Goal: Find specific page/section

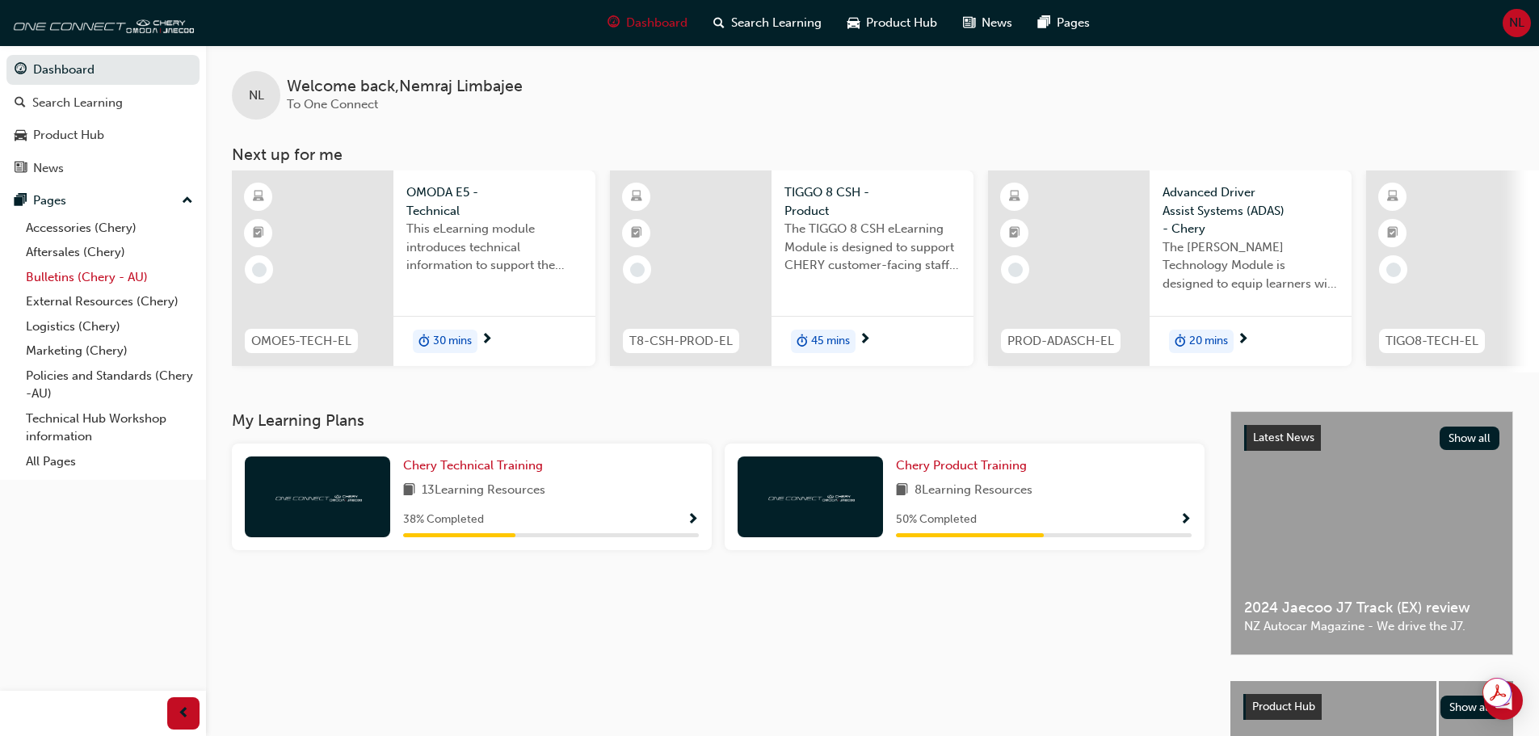
click at [128, 270] on link "Bulletins (Chery - AU)" at bounding box center [109, 277] width 180 height 25
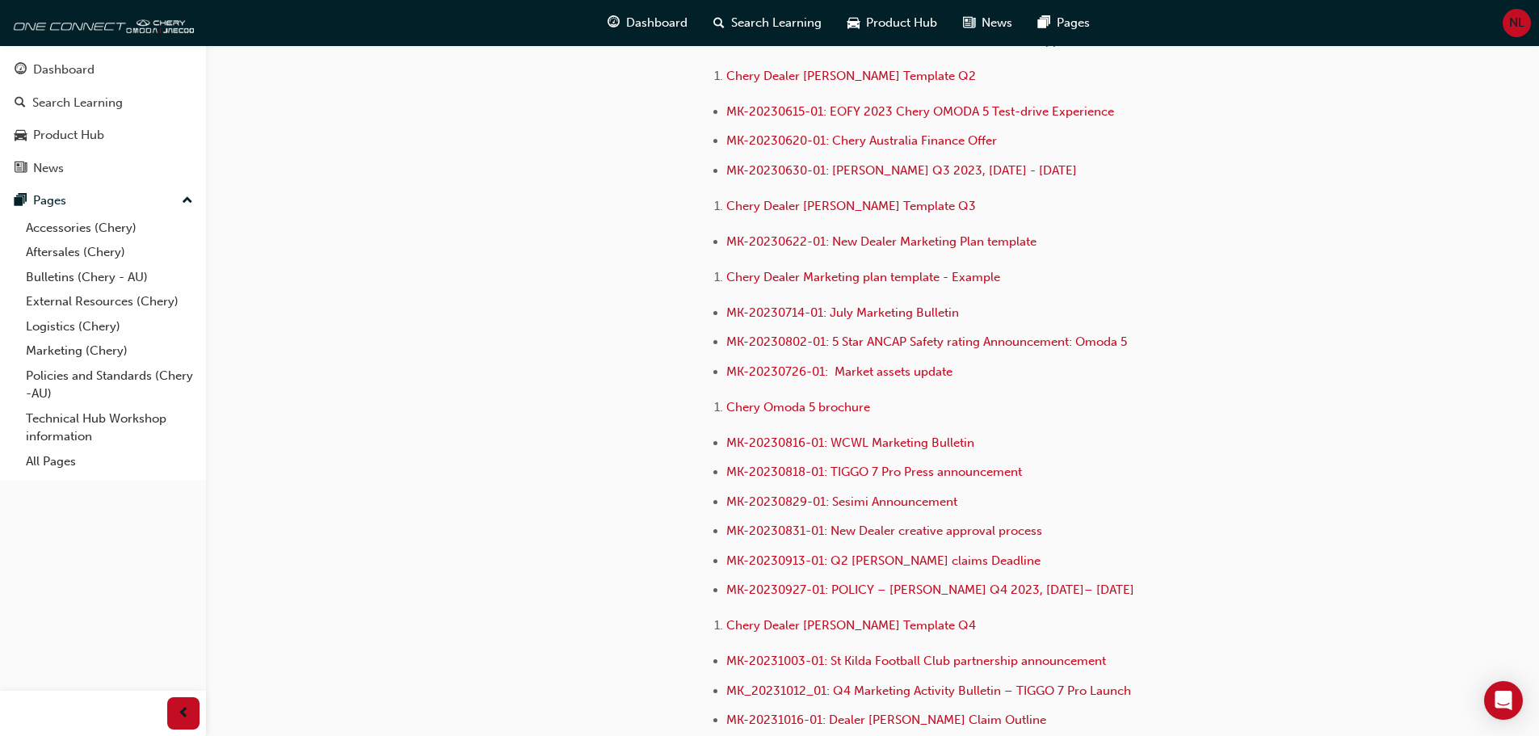
scroll to position [2424, 0]
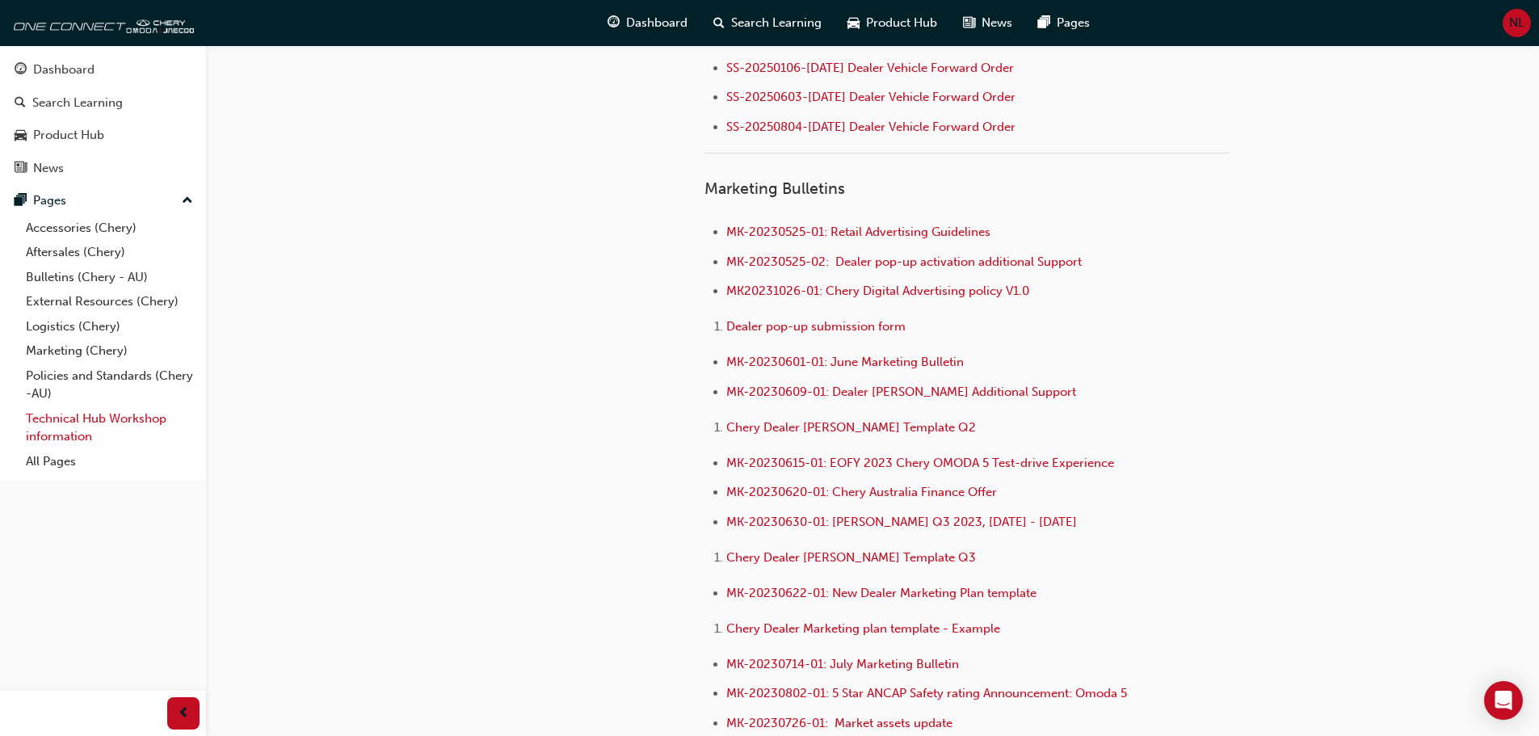
click at [99, 419] on link "Technical Hub Workshop information" at bounding box center [109, 427] width 180 height 43
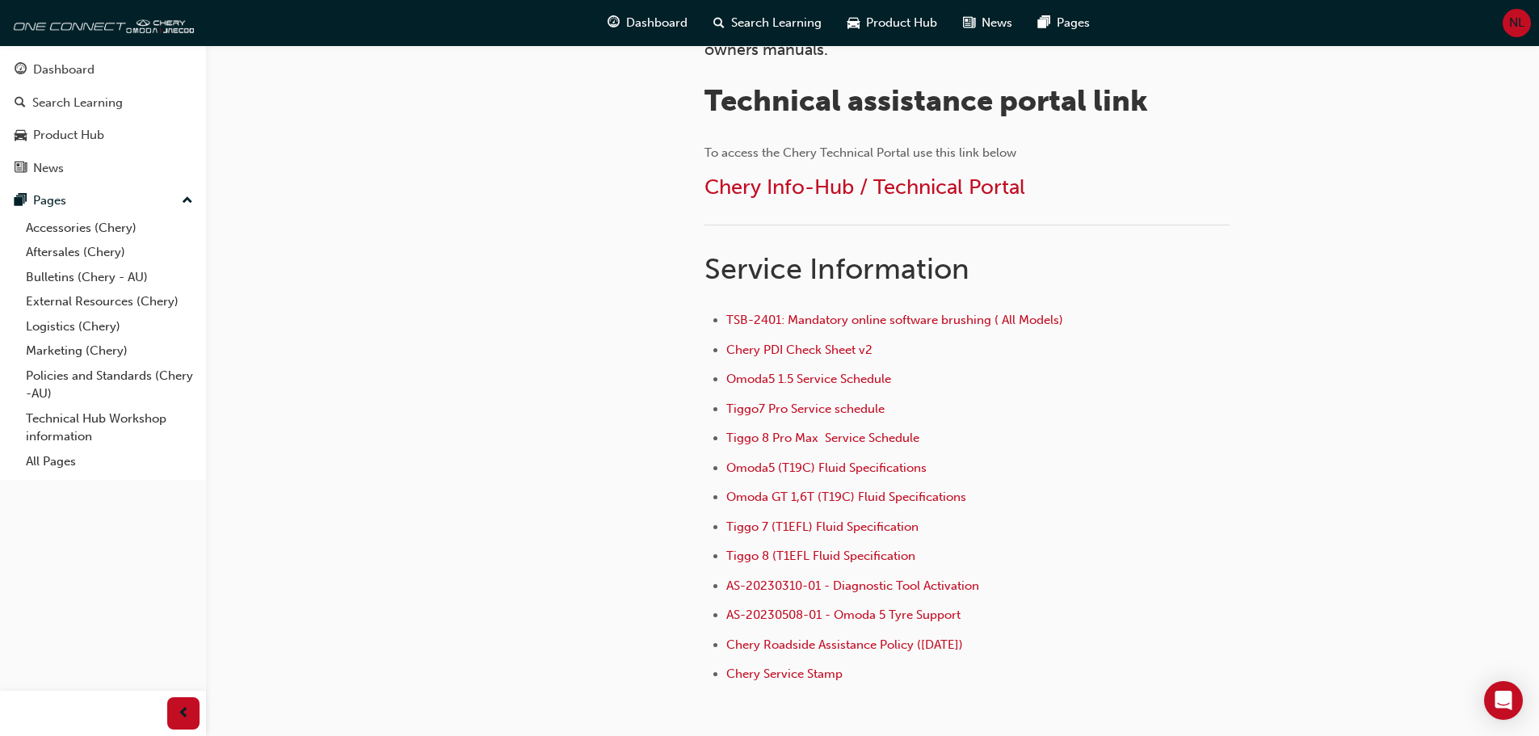
scroll to position [592, 0]
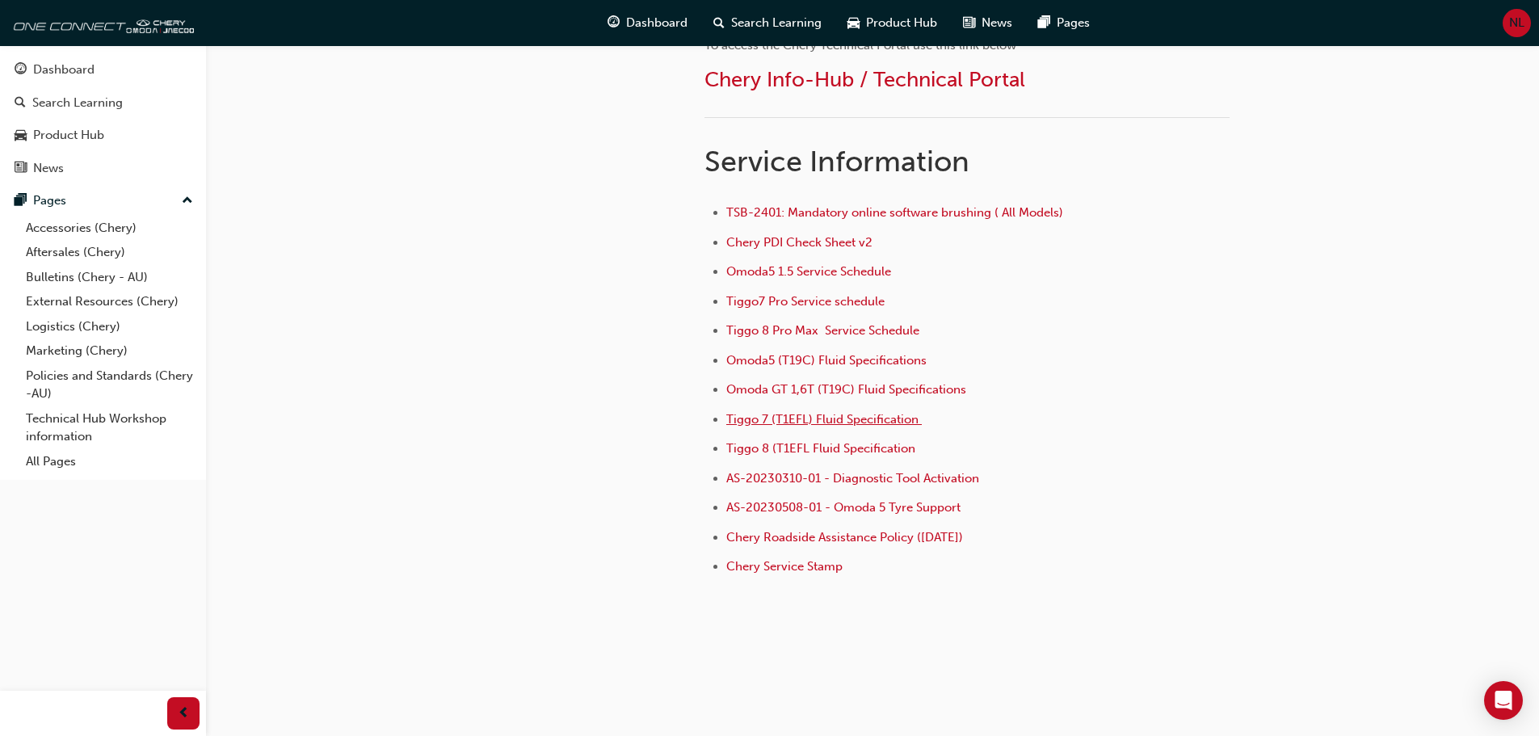
click at [889, 418] on span "Tiggo 7 (T1EFL) Fluid Specification ﻿" at bounding box center [825, 419] width 196 height 15
